Goal: Transaction & Acquisition: Purchase product/service

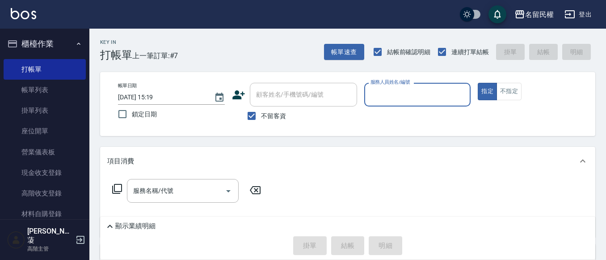
drag, startPoint x: 253, startPoint y: 113, endPoint x: 263, endPoint y: 109, distance: 10.5
click at [253, 113] on input "不留客資" at bounding box center [251, 115] width 19 height 19
checkbox input "false"
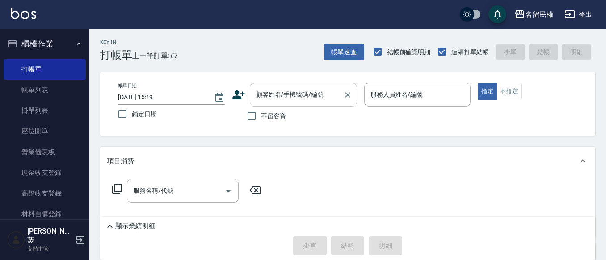
click at [308, 101] on input "顧客姓名/手機號碼/編號" at bounding box center [297, 95] width 86 height 16
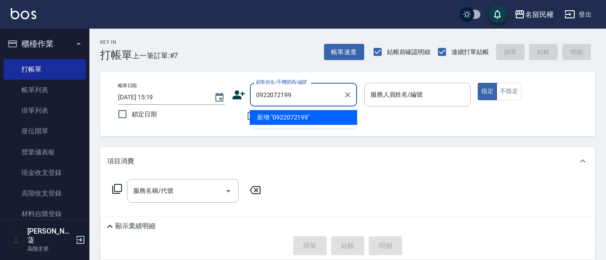
click at [295, 95] on input "0922072199" at bounding box center [297, 95] width 86 height 16
type input "0"
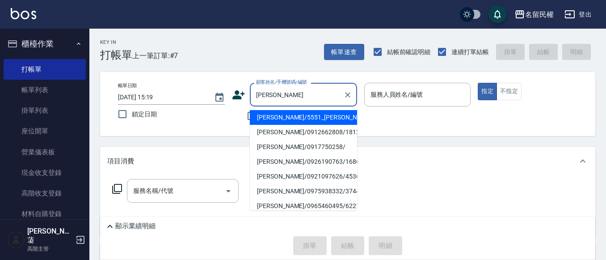
click at [312, 114] on li "[PERSON_NAME]/5551_[PERSON_NAME]/5551" at bounding box center [303, 117] width 107 height 15
type input "[PERSON_NAME]/5551_[PERSON_NAME]/5551"
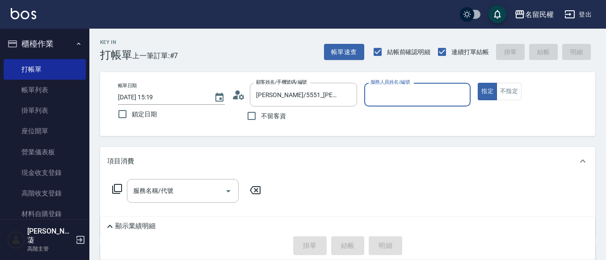
click at [245, 93] on div "顧客姓名/手機號碼/編號 [PERSON_NAME]/5551_[PERSON_NAME]/5551 顧客姓名/手機號碼/編號" at bounding box center [294, 95] width 125 height 24
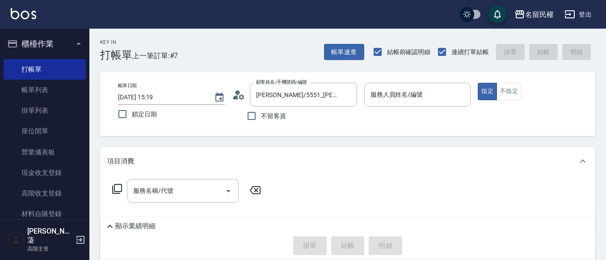
click at [239, 93] on circle at bounding box center [237, 92] width 4 height 4
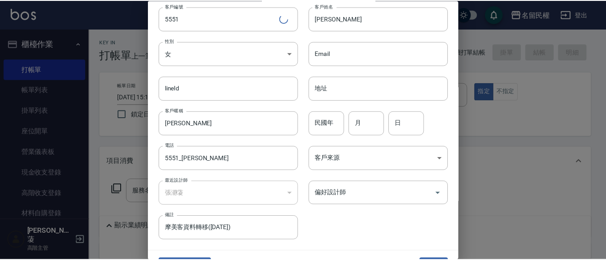
scroll to position [50, 0]
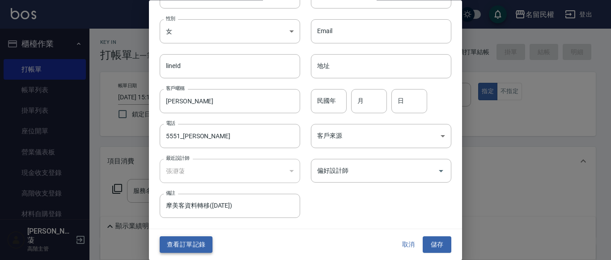
click at [181, 241] on button "查看訂單記錄" at bounding box center [186, 244] width 53 height 17
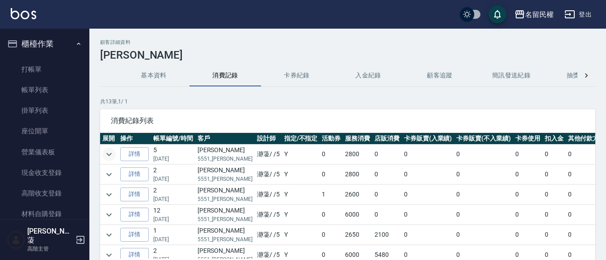
click at [111, 151] on icon "expand row" at bounding box center [109, 154] width 11 height 11
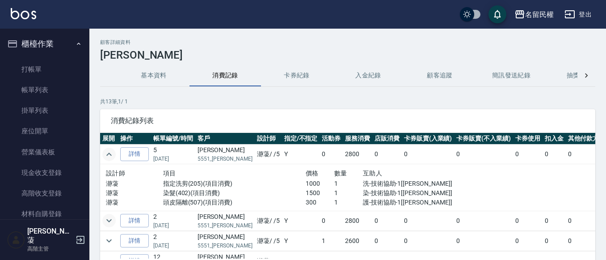
click at [112, 217] on icon "expand row" at bounding box center [109, 220] width 11 height 11
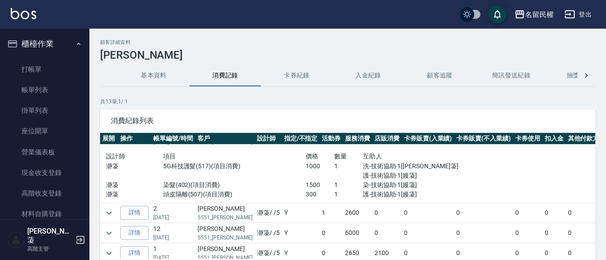
scroll to position [89, 0]
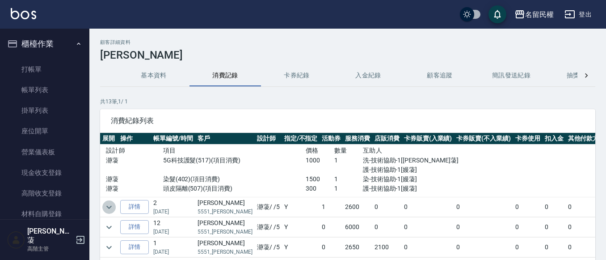
click at [113, 210] on icon "expand row" at bounding box center [109, 207] width 11 height 11
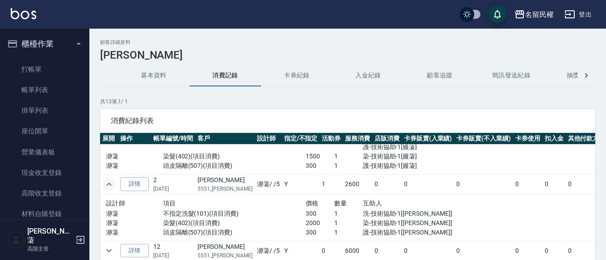
scroll to position [134, 0]
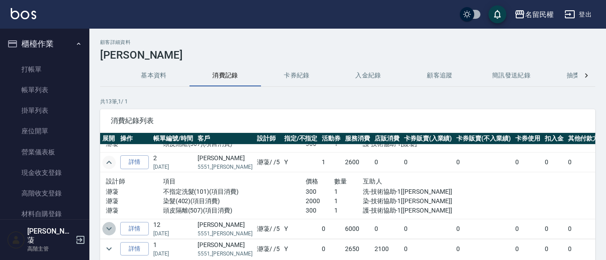
click at [111, 229] on icon "expand row" at bounding box center [109, 228] width 11 height 11
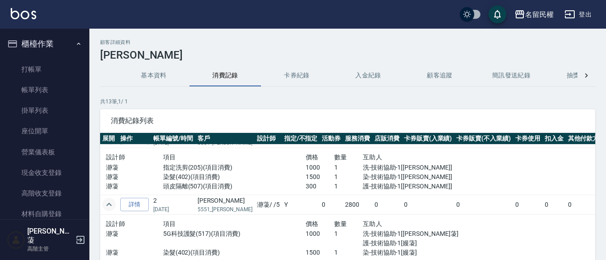
scroll to position [0, 0]
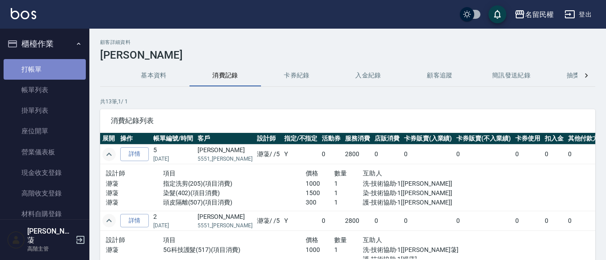
click at [61, 64] on link "打帳單" at bounding box center [45, 69] width 82 height 21
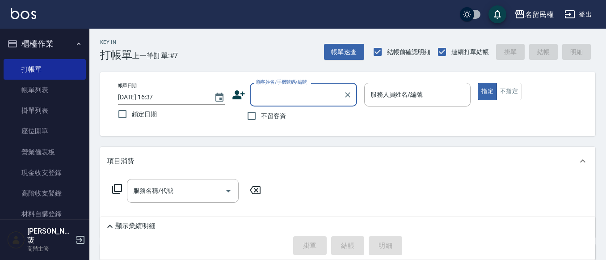
click at [285, 103] on div "顧客姓名/手機號碼/編號" at bounding box center [303, 95] width 107 height 24
type input "伧"
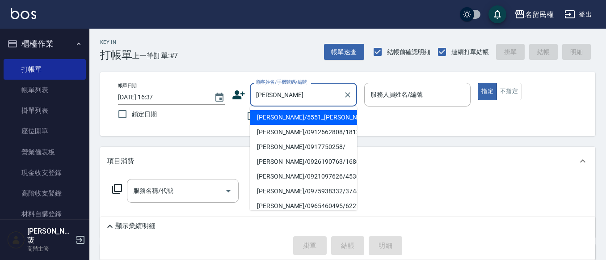
click at [334, 122] on li "[PERSON_NAME]/5551_[PERSON_NAME]/5551" at bounding box center [303, 117] width 107 height 15
type input "[PERSON_NAME]/5551_[PERSON_NAME]/5551"
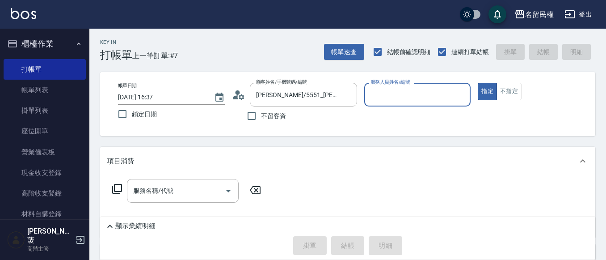
click at [432, 105] on div "服務人員姓名/編號" at bounding box center [417, 95] width 107 height 24
type input "瀞蓤-5"
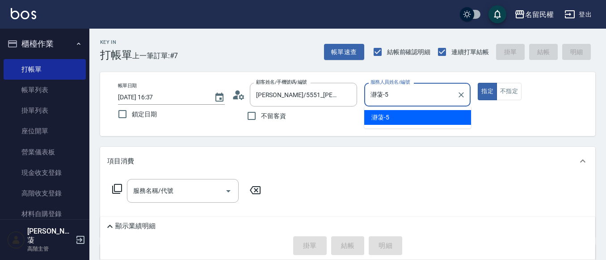
type button "true"
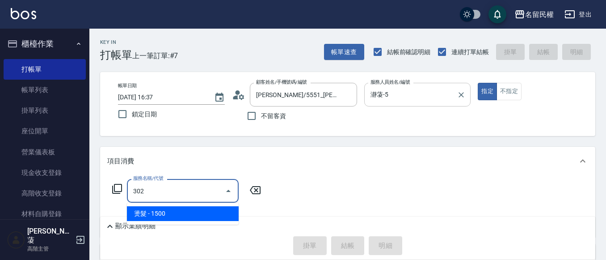
type input "燙髮(302)"
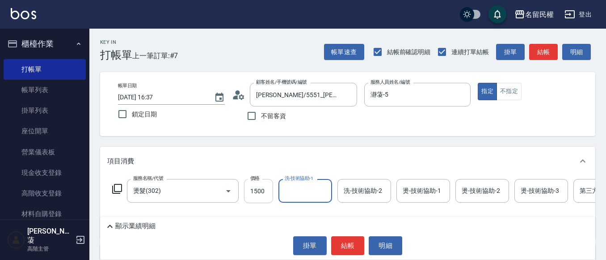
click at [249, 191] on input "1500" at bounding box center [258, 191] width 29 height 24
click at [249, 193] on input "300" at bounding box center [258, 191] width 29 height 24
type input "3000"
type input "妘庭-22"
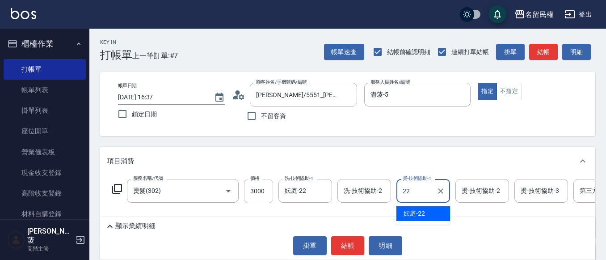
type input "妘庭-22"
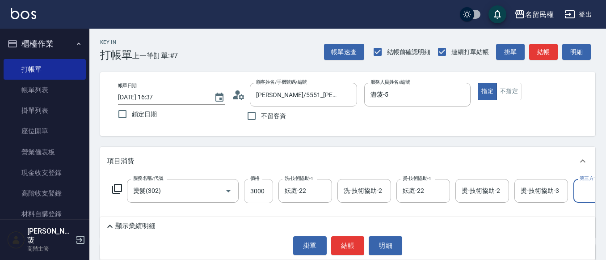
scroll to position [0, 28]
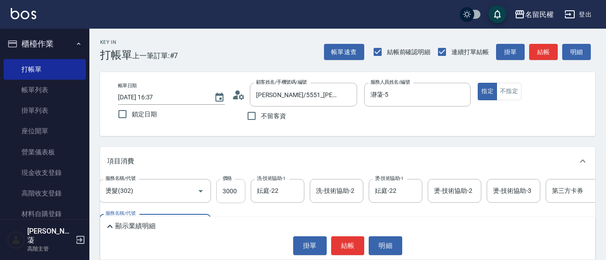
type input "7"
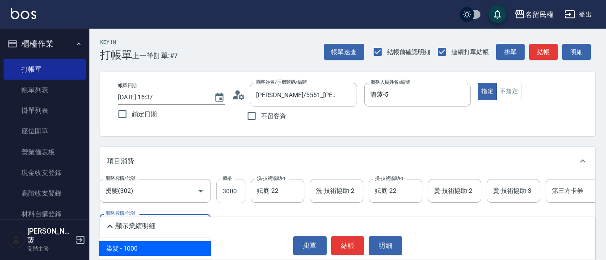
type input "染髮(402)"
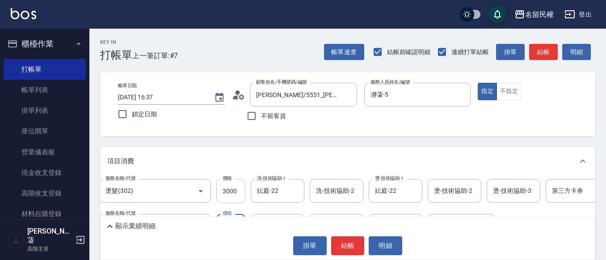
type input "300"
type input "妘庭-22"
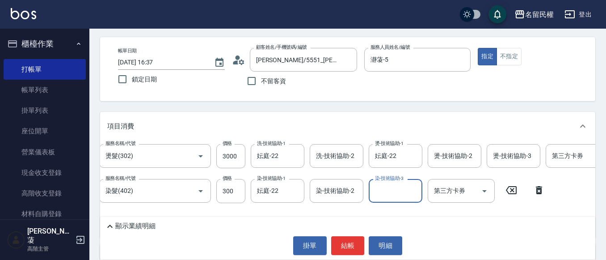
scroll to position [89, 0]
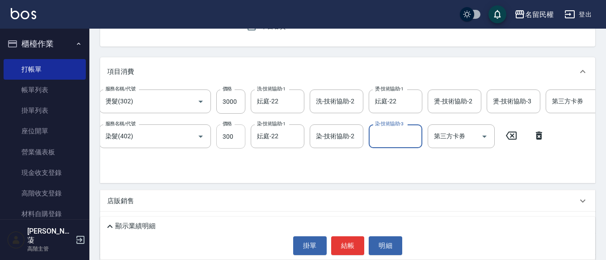
click at [238, 141] on input "300" at bounding box center [230, 136] width 29 height 24
type input "3000"
type input "妘庭-22"
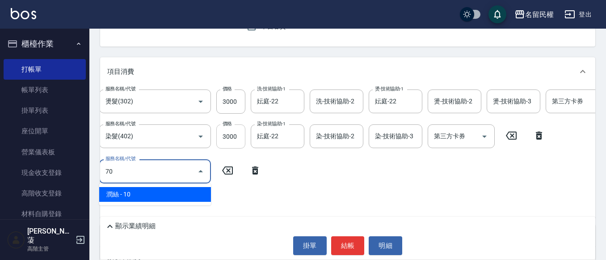
type input "7"
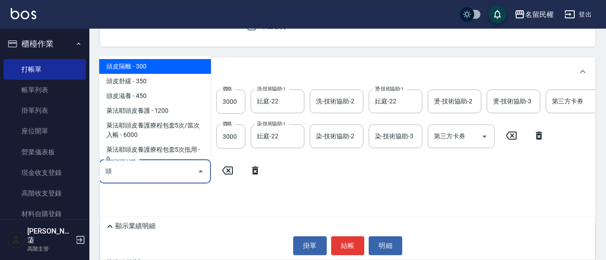
click at [172, 69] on span "頭皮隔離 - 300" at bounding box center [155, 66] width 112 height 15
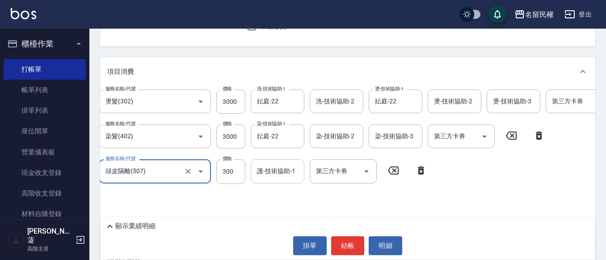
type input "頭皮隔離(507)"
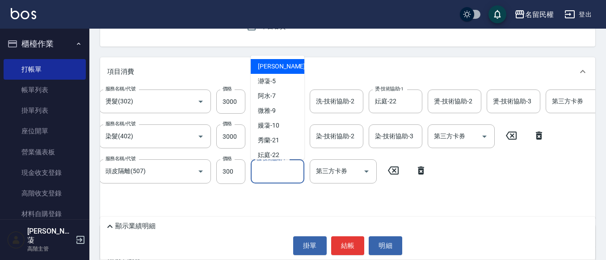
click at [261, 164] on div "護-技術協助-1 護-技術協助-1" at bounding box center [278, 171] width 54 height 24
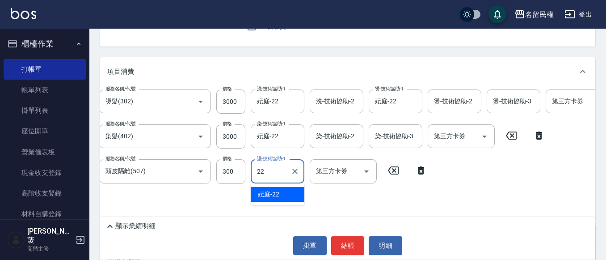
type input "妘庭-22"
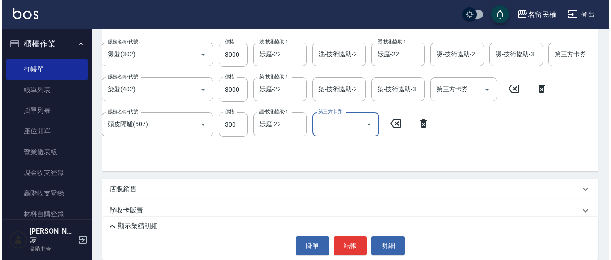
scroll to position [179, 0]
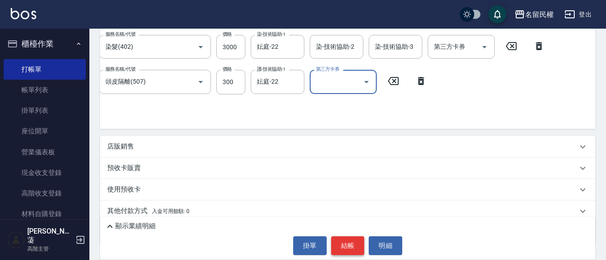
click at [342, 253] on button "結帳" at bounding box center [348, 245] width 34 height 19
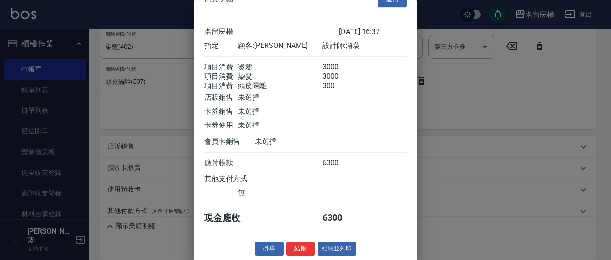
scroll to position [33, 0]
click at [306, 247] on button "結帳" at bounding box center [300, 249] width 29 height 14
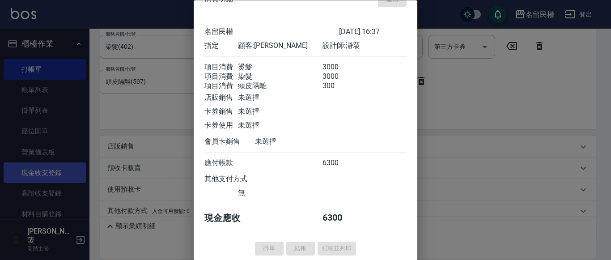
type input "[DATE] 16:38"
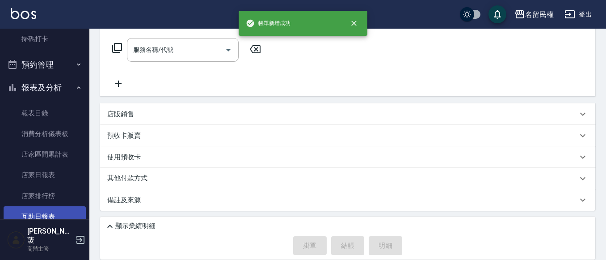
scroll to position [313, 0]
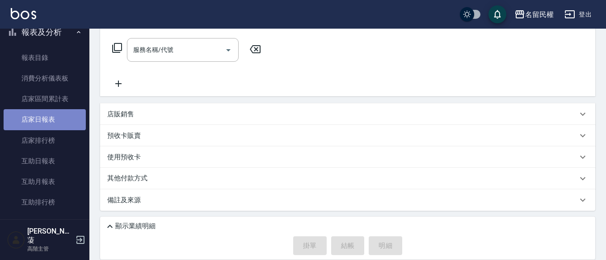
click at [65, 124] on link "店家日報表" at bounding box center [45, 119] width 82 height 21
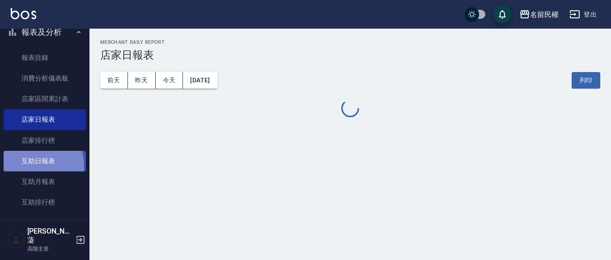
click at [29, 166] on link "互助日報表" at bounding box center [45, 161] width 82 height 21
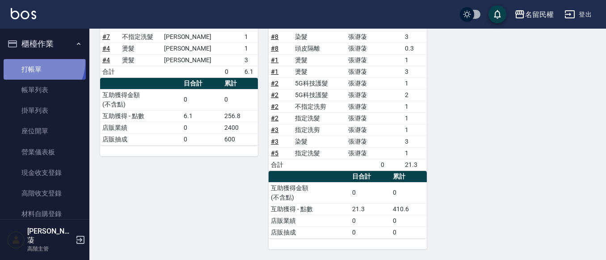
click at [40, 62] on link "打帳單" at bounding box center [45, 69] width 82 height 21
